Goal: Obtain resource: Obtain resource

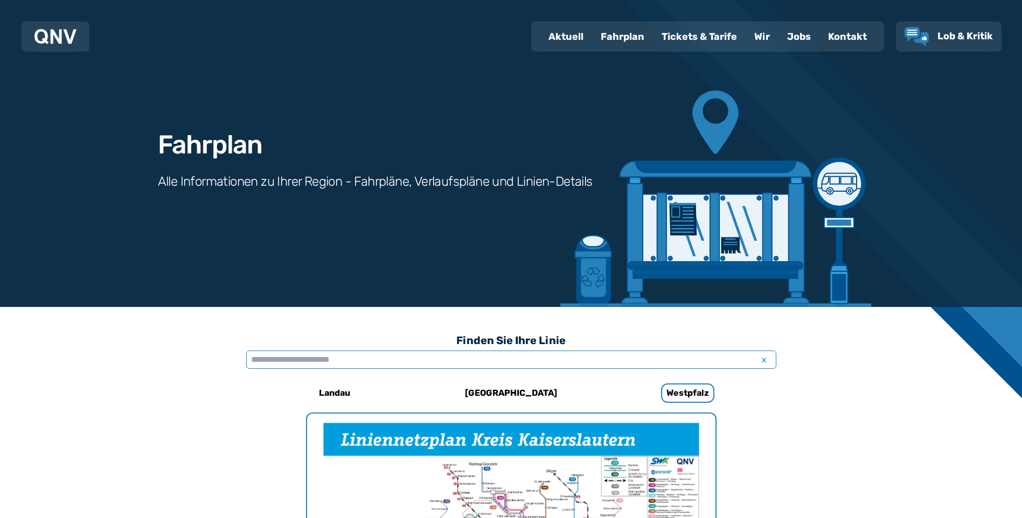
click at [655, 354] on input "text" at bounding box center [511, 360] width 530 height 18
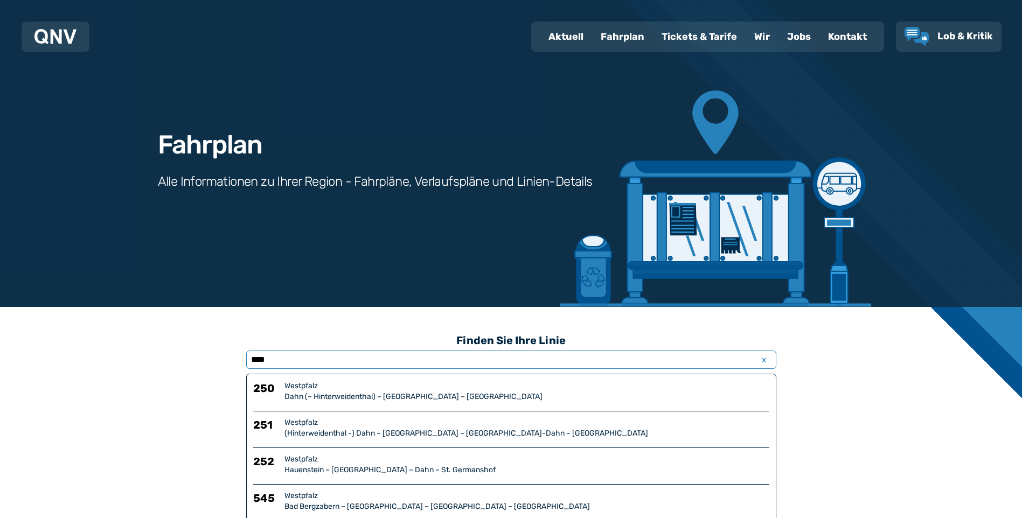
type input "****"
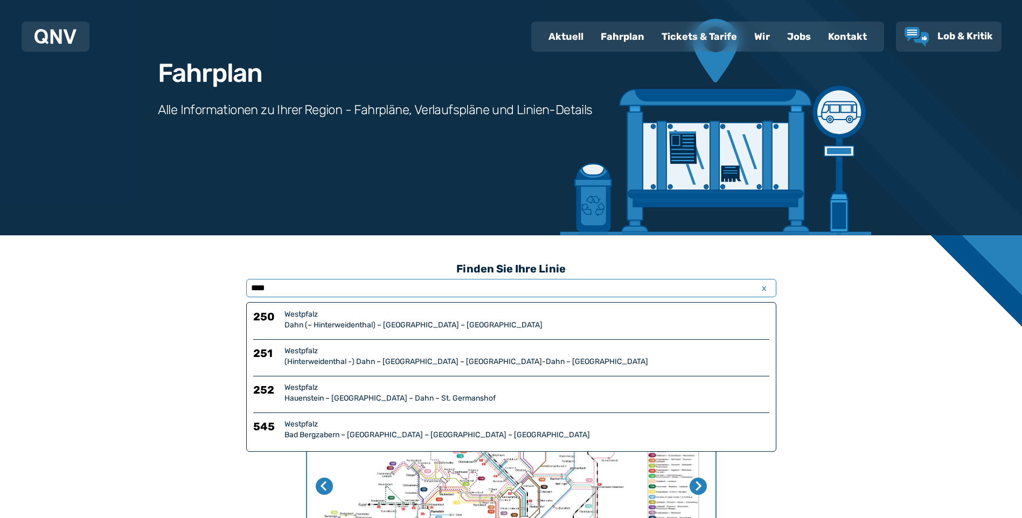
scroll to position [144, 0]
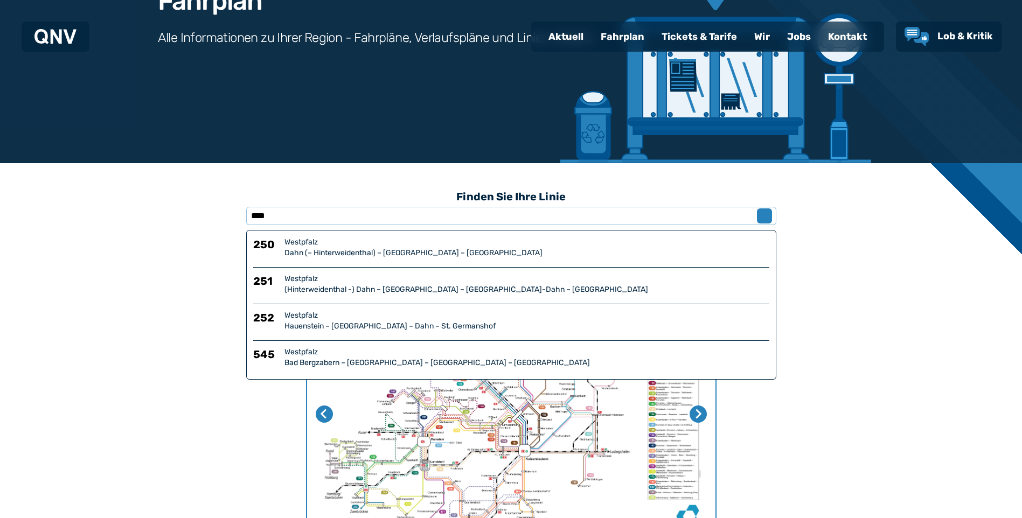
click at [762, 216] on span "x" at bounding box center [764, 215] width 15 height 13
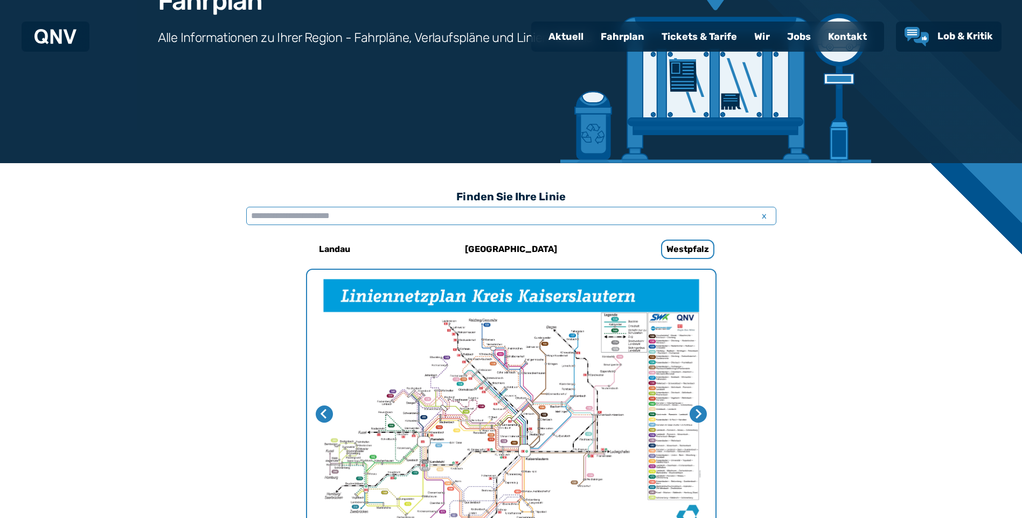
click at [453, 223] on input "text" at bounding box center [511, 216] width 530 height 18
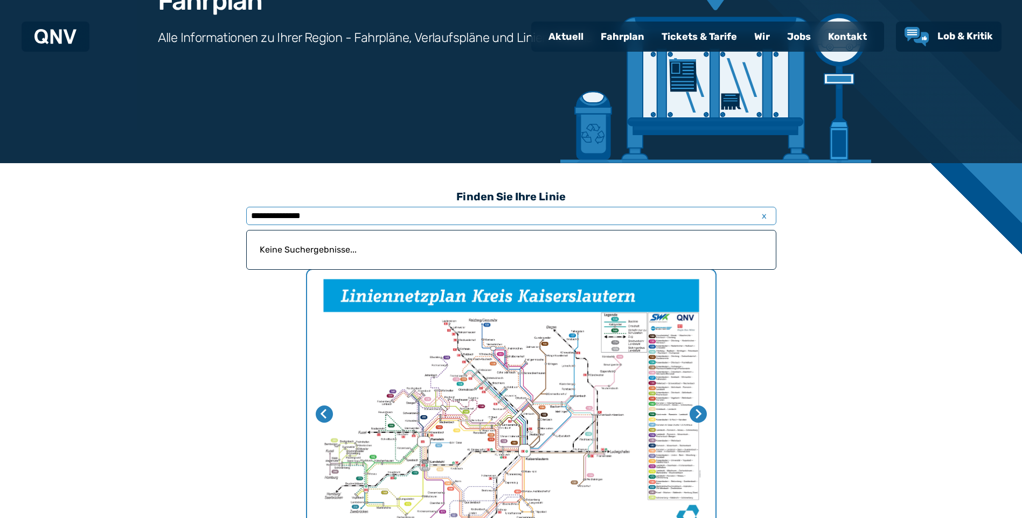
drag, startPoint x: 395, startPoint y: 219, endPoint x: 195, endPoint y: 220, distance: 199.8
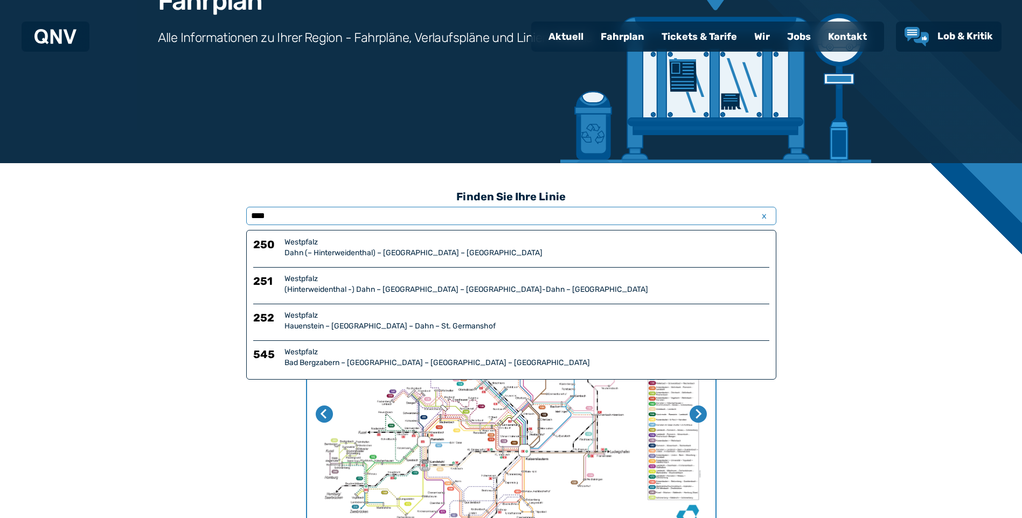
type input "****"
click at [359, 242] on div "Westpfalz" at bounding box center [526, 242] width 485 height 11
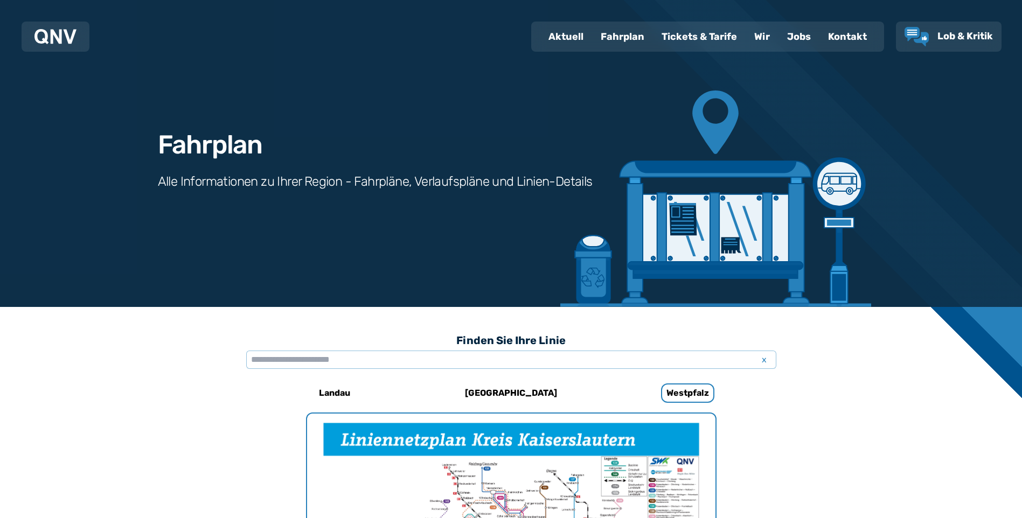
scroll to position [709, 0]
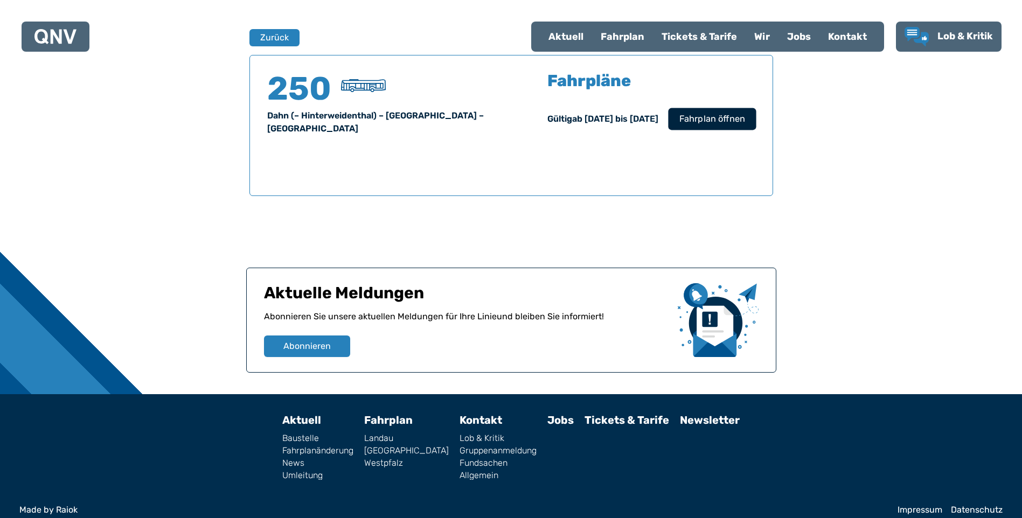
click at [695, 120] on span "Fahrplan öffnen" at bounding box center [712, 119] width 66 height 13
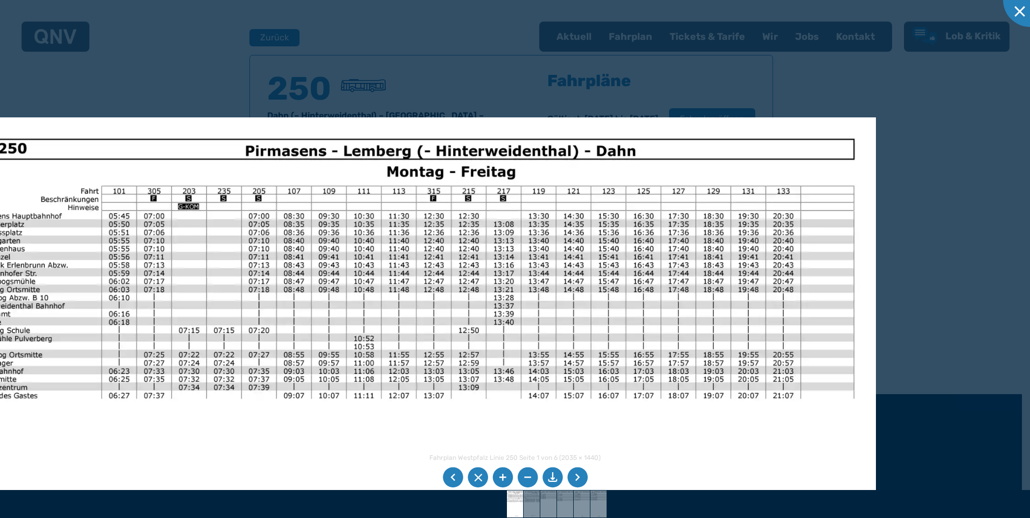
click at [465, 496] on div "Fahrplan Westpfalz Linie 250 Seite 1 von 6 (2035 × 1440) 84%" at bounding box center [515, 259] width 1030 height 518
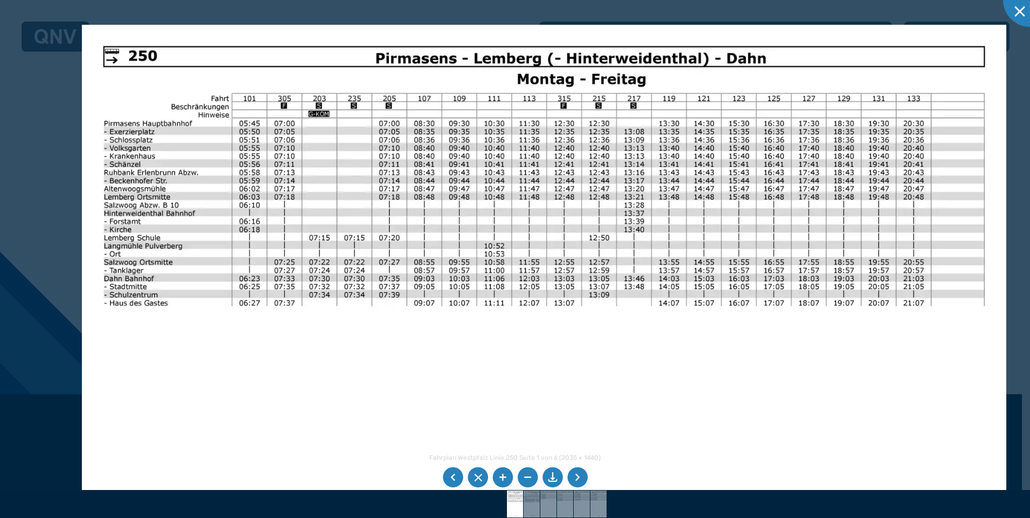
click at [582, 430] on img at bounding box center [544, 352] width 925 height 654
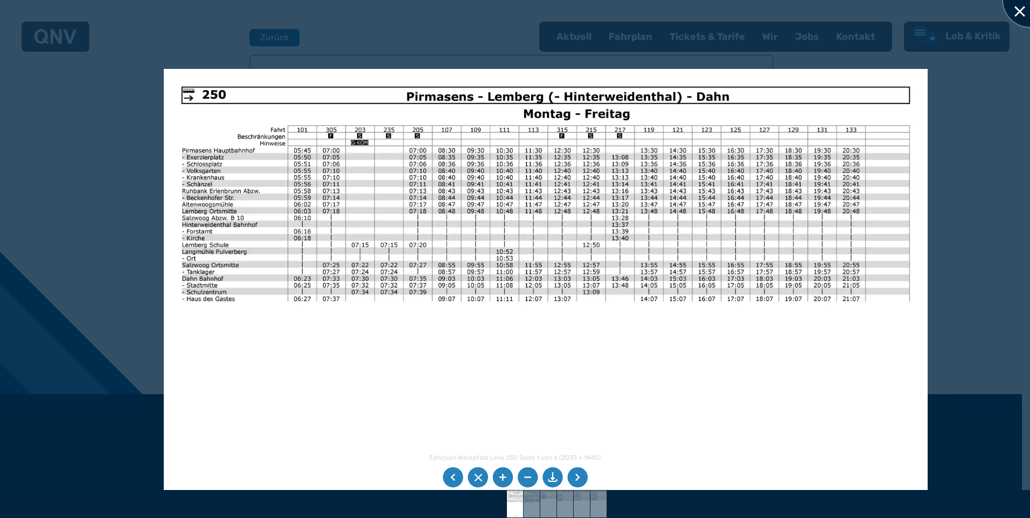
click at [1017, 13] on div at bounding box center [1030, 0] width 54 height 54
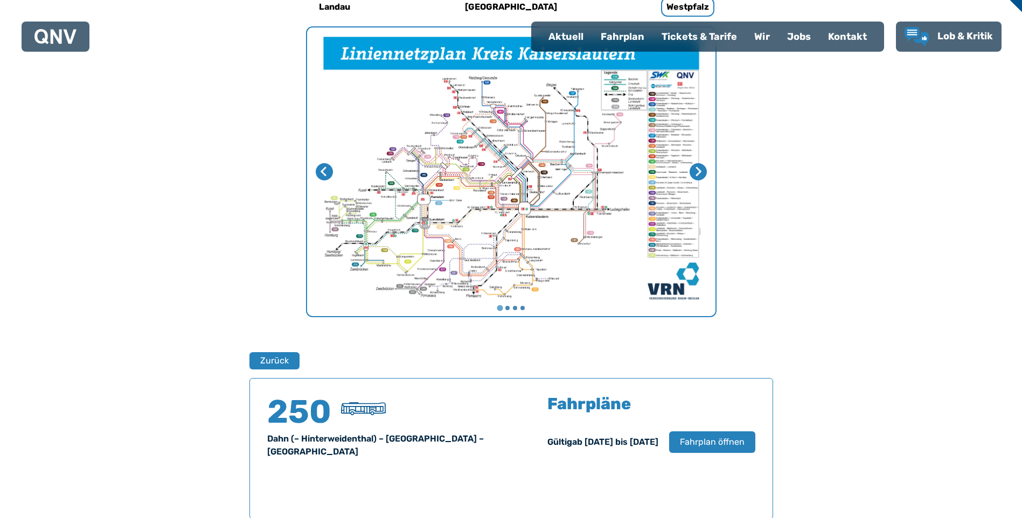
scroll to position [242, 0]
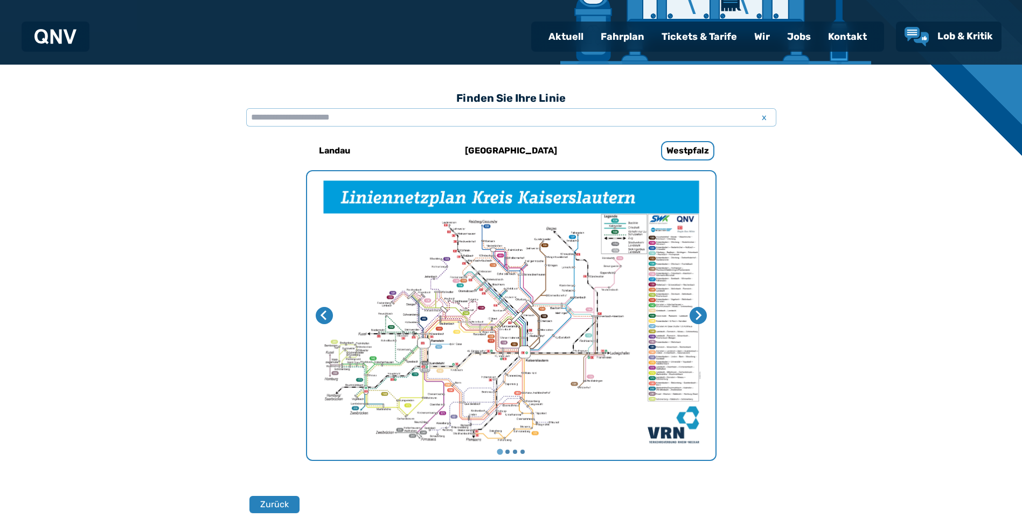
click at [584, 359] on img "1 von 4" at bounding box center [511, 315] width 408 height 289
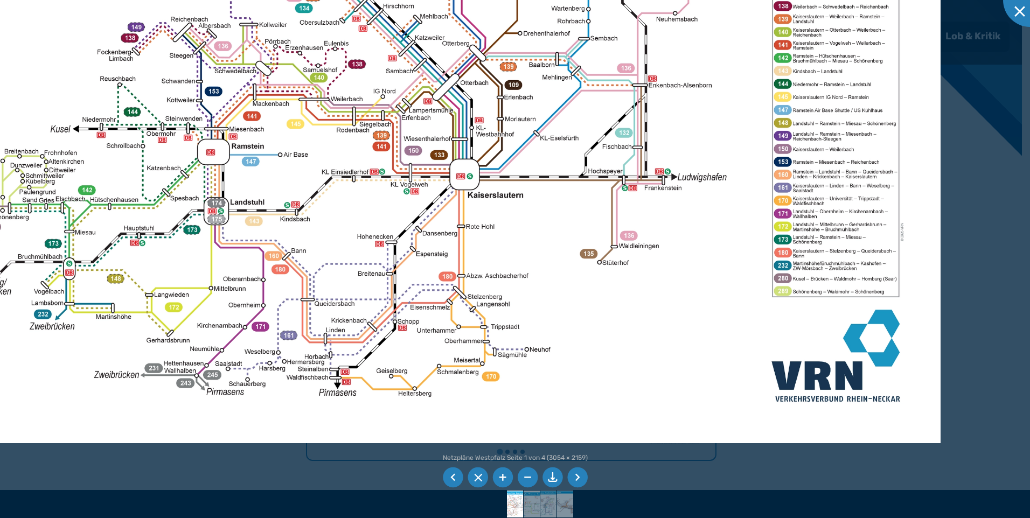
click at [712, 214] on img at bounding box center [431, 83] width 1018 height 719
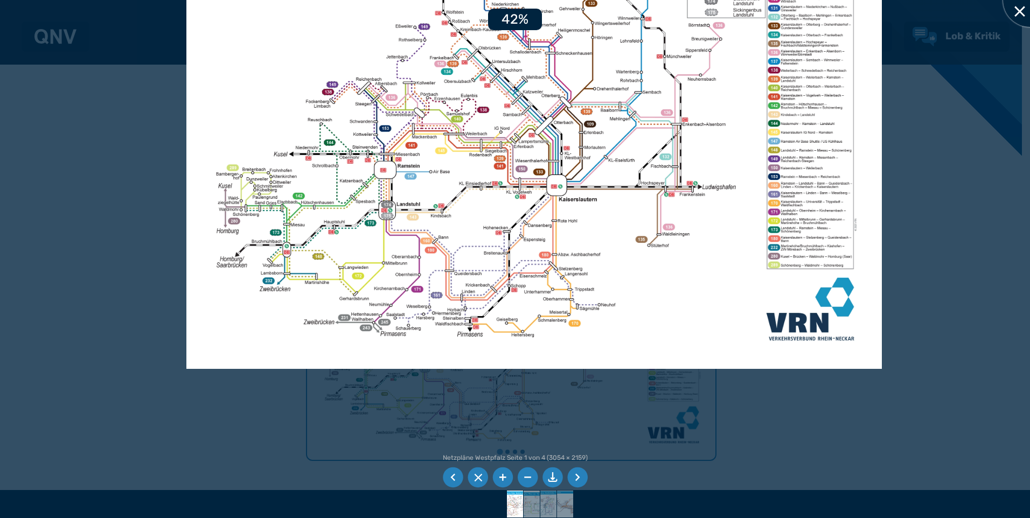
click at [1019, 13] on div at bounding box center [1030, 0] width 54 height 54
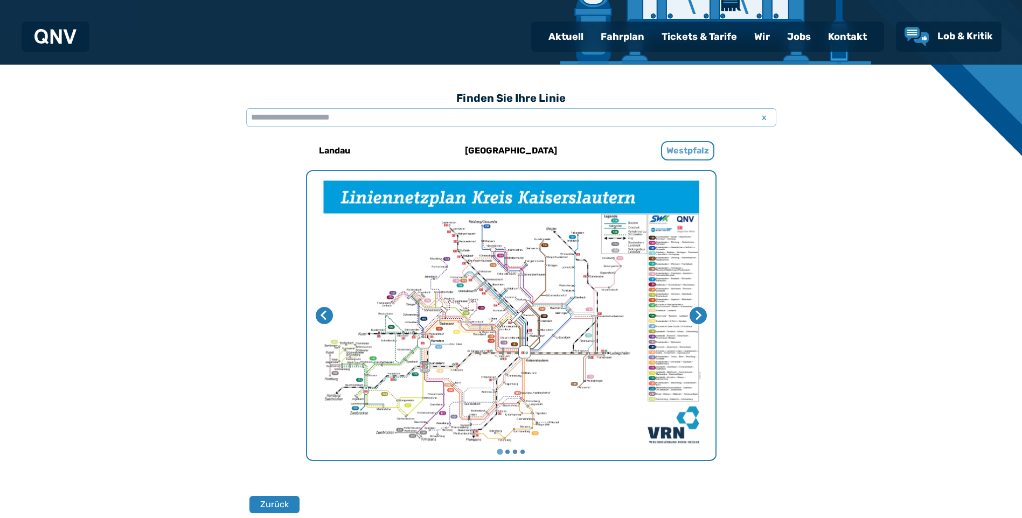
click at [677, 153] on h6 "Westpfalz" at bounding box center [687, 150] width 53 height 19
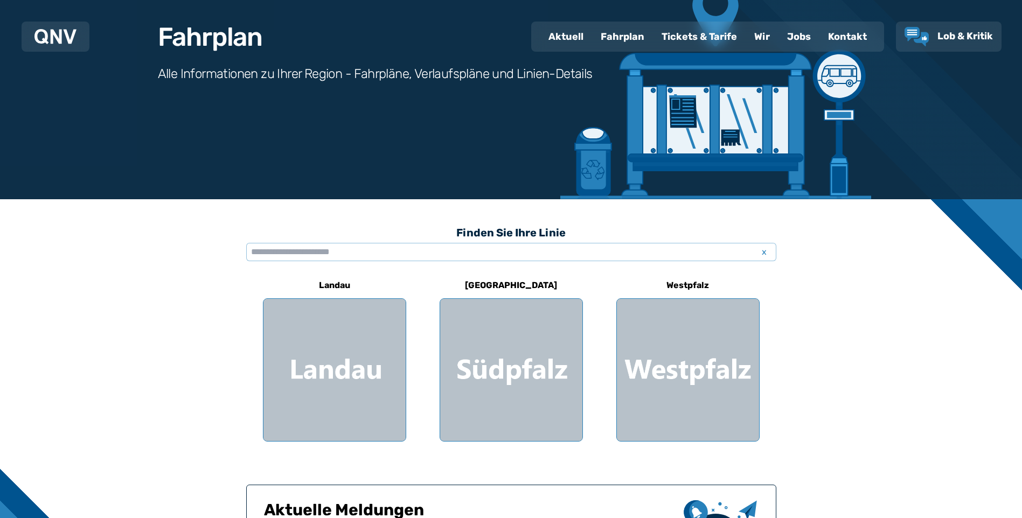
scroll to position [144, 0]
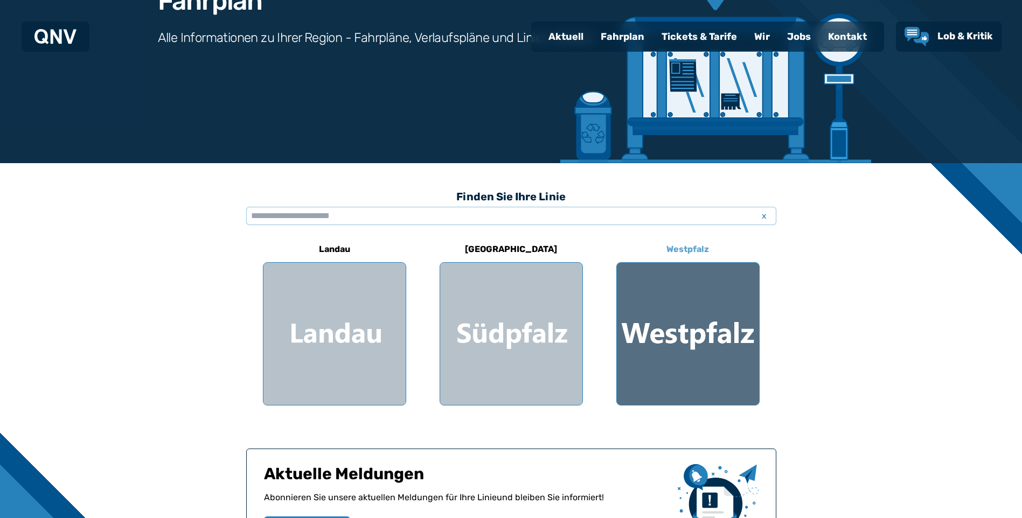
click at [731, 343] on div at bounding box center [688, 334] width 142 height 142
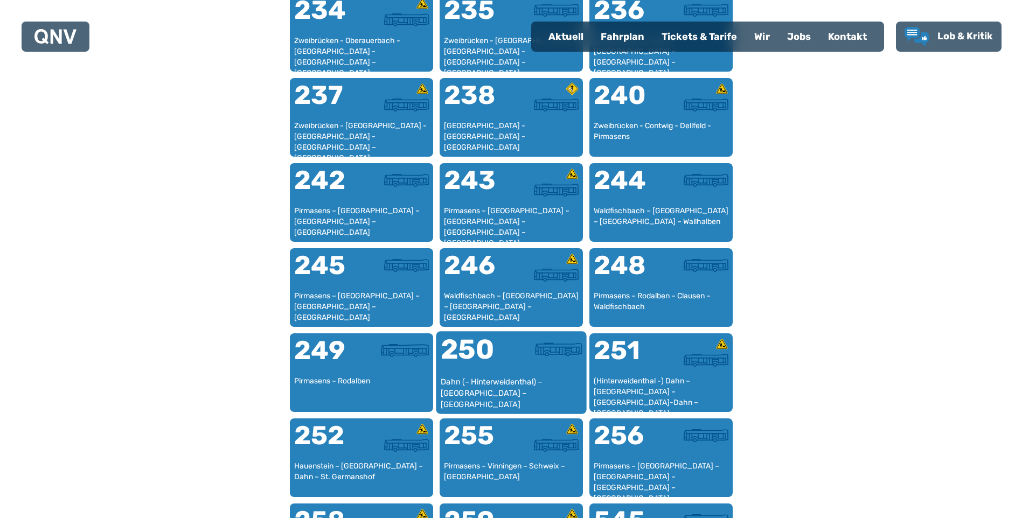
scroll to position [1193, 0]
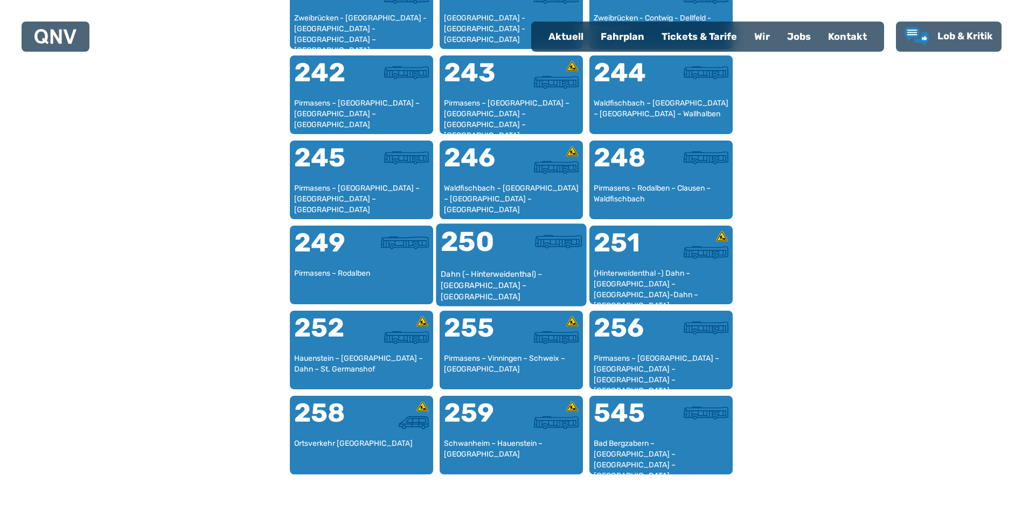
click at [526, 278] on div "Dahn (– Hinterweidenthal) – [GEOGRAPHIC_DATA] – [GEOGRAPHIC_DATA]" at bounding box center [511, 285] width 142 height 33
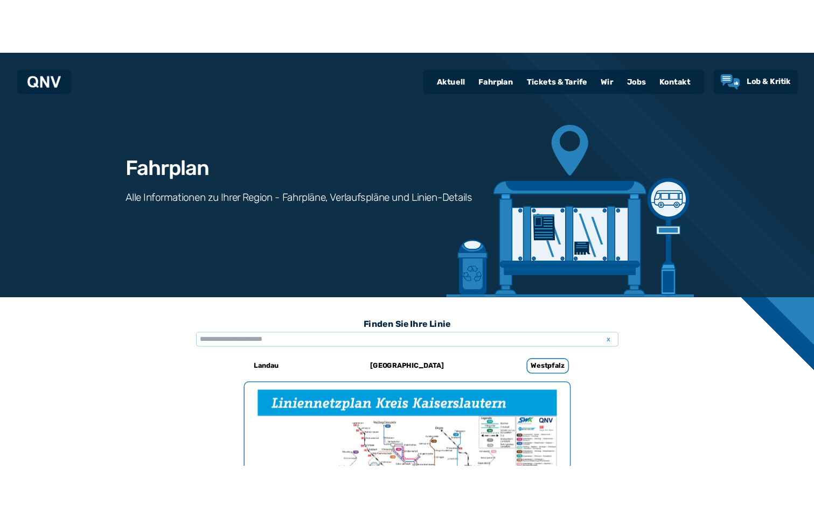
scroll to position [709, 0]
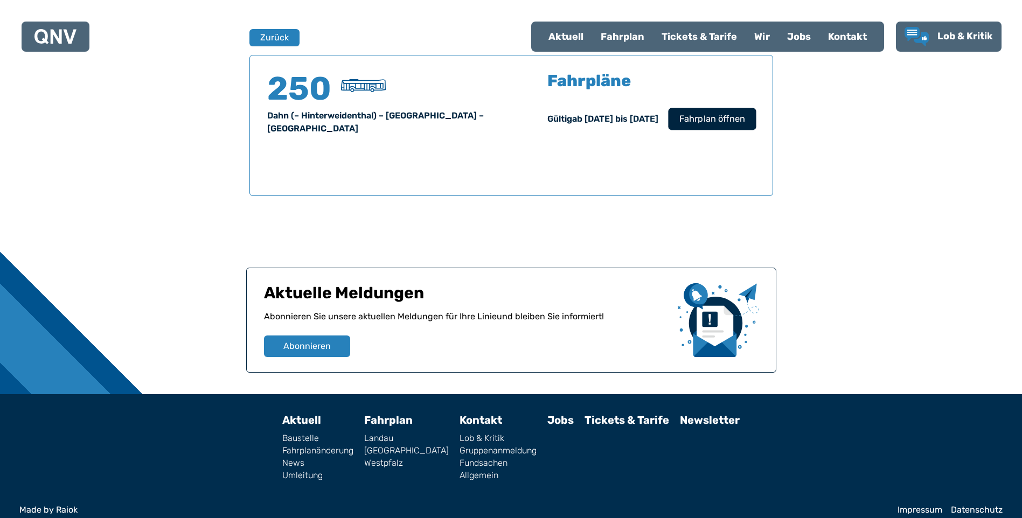
click at [694, 128] on button "Fahrplan öffnen" at bounding box center [712, 119] width 88 height 22
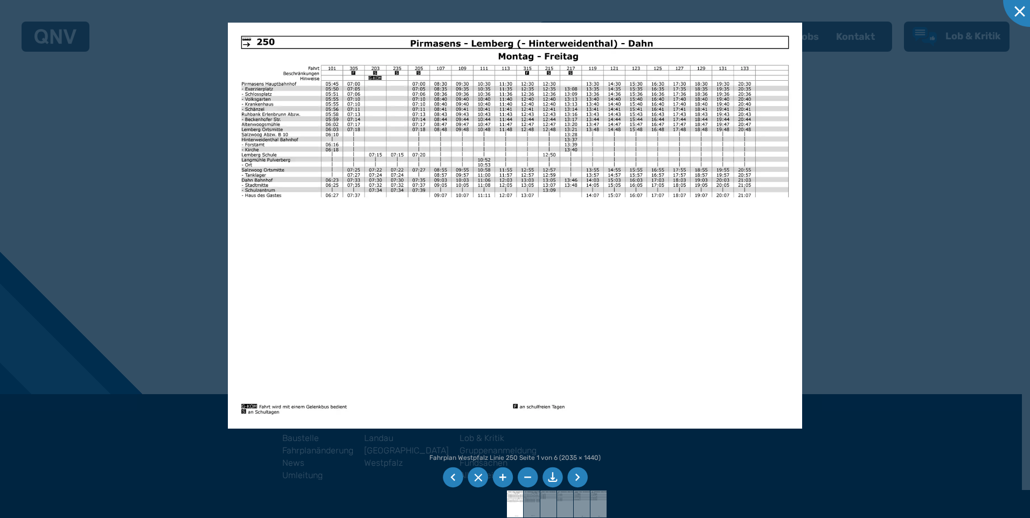
click at [577, 474] on li at bounding box center [577, 477] width 20 height 20
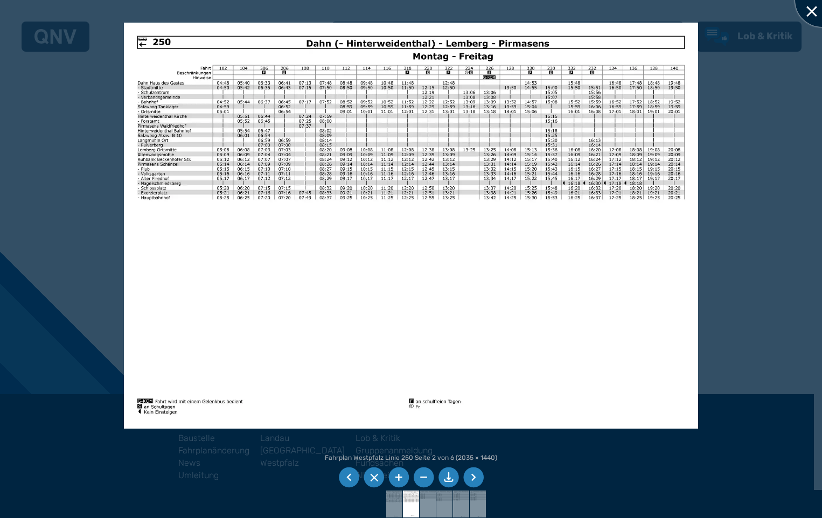
click at [813, 22] on div at bounding box center [822, 0] width 54 height 54
